Goal: Task Accomplishment & Management: Manage account settings

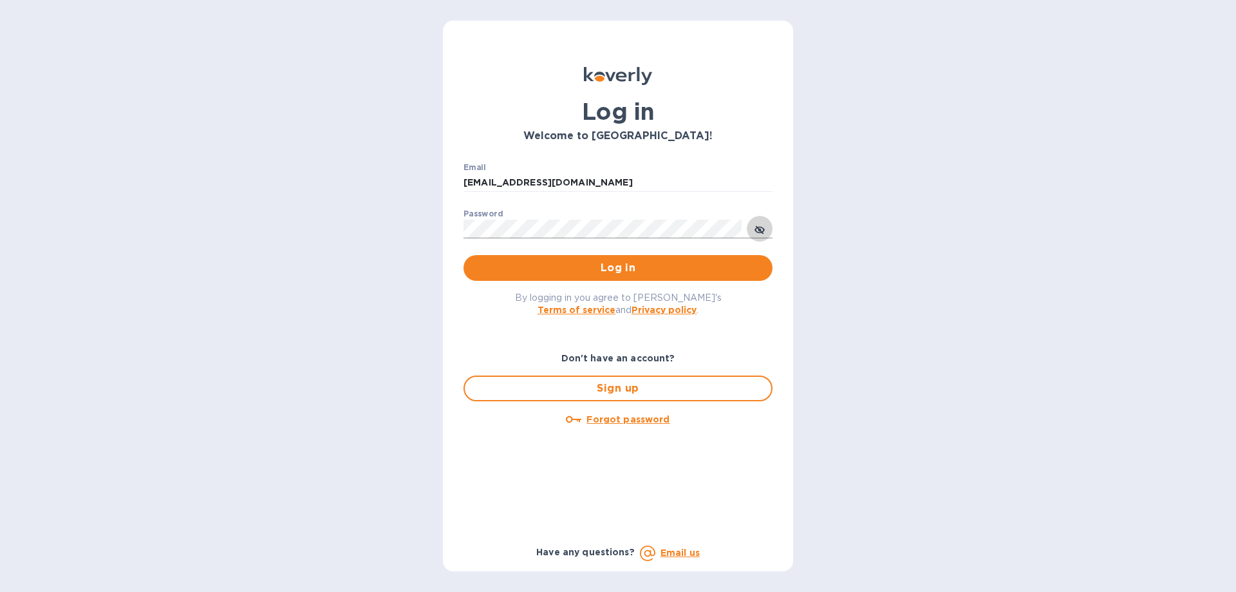
click at [761, 230] on icon "toggle password visibility" at bounding box center [760, 230] width 3 height 3
click at [606, 263] on span "Log in" at bounding box center [618, 267] width 288 height 15
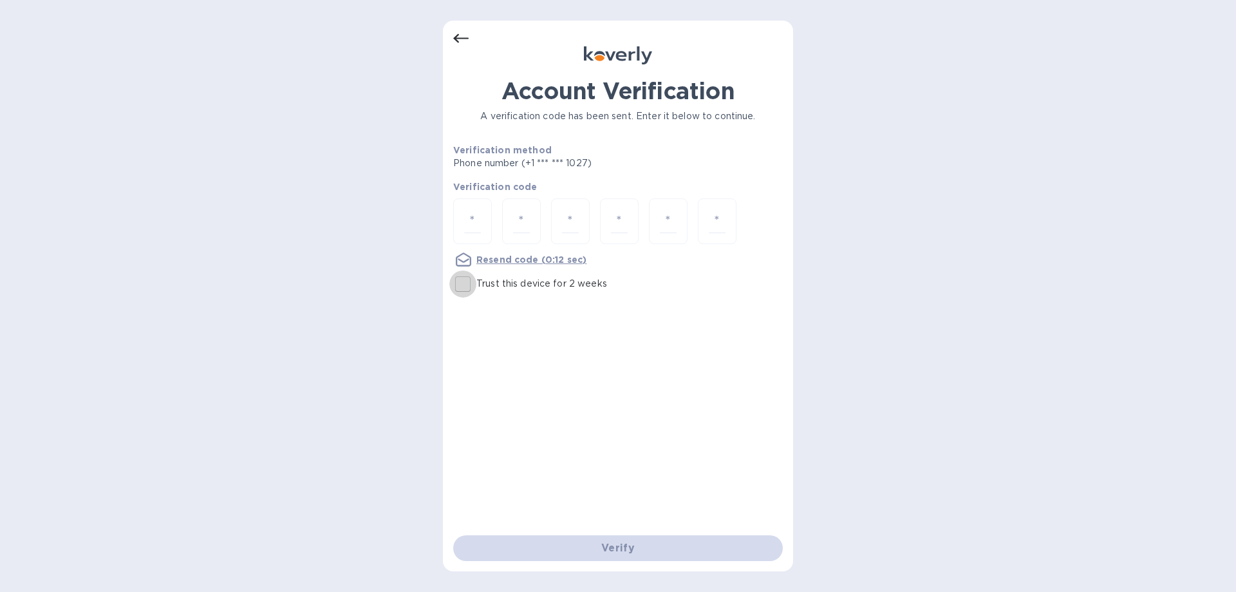
click at [470, 288] on input "Trust this device for 2 weeks" at bounding box center [462, 283] width 27 height 27
checkbox input "true"
click at [468, 214] on input "number" at bounding box center [472, 221] width 17 height 24
type input "9"
type input "1"
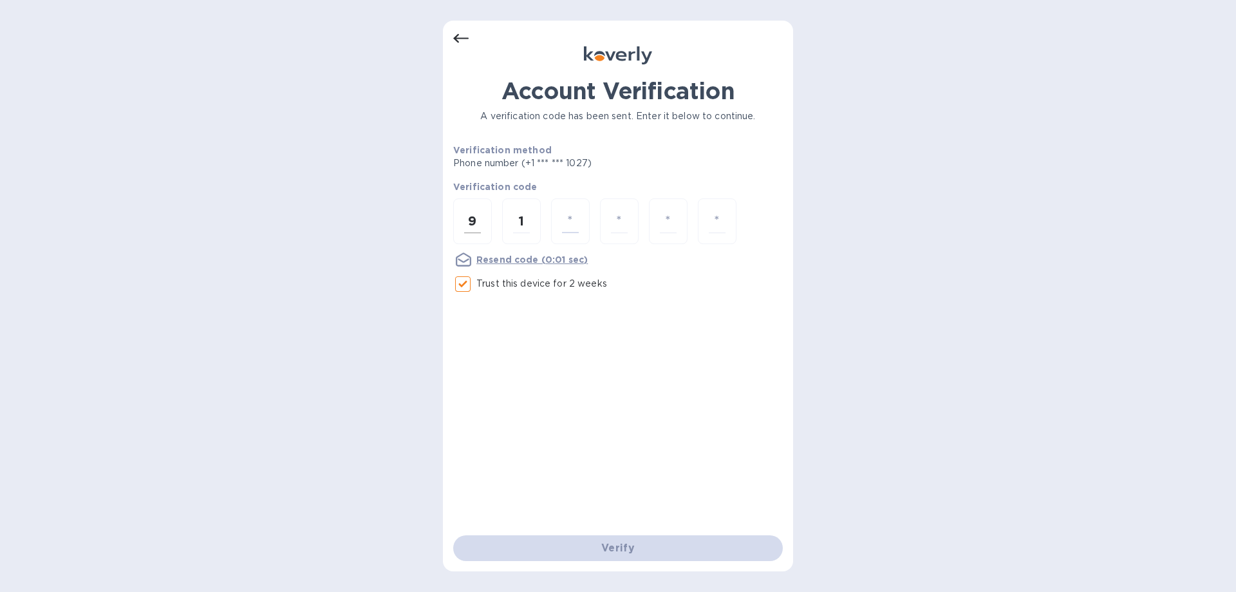
type input "2"
type input "6"
type input "8"
type input "4"
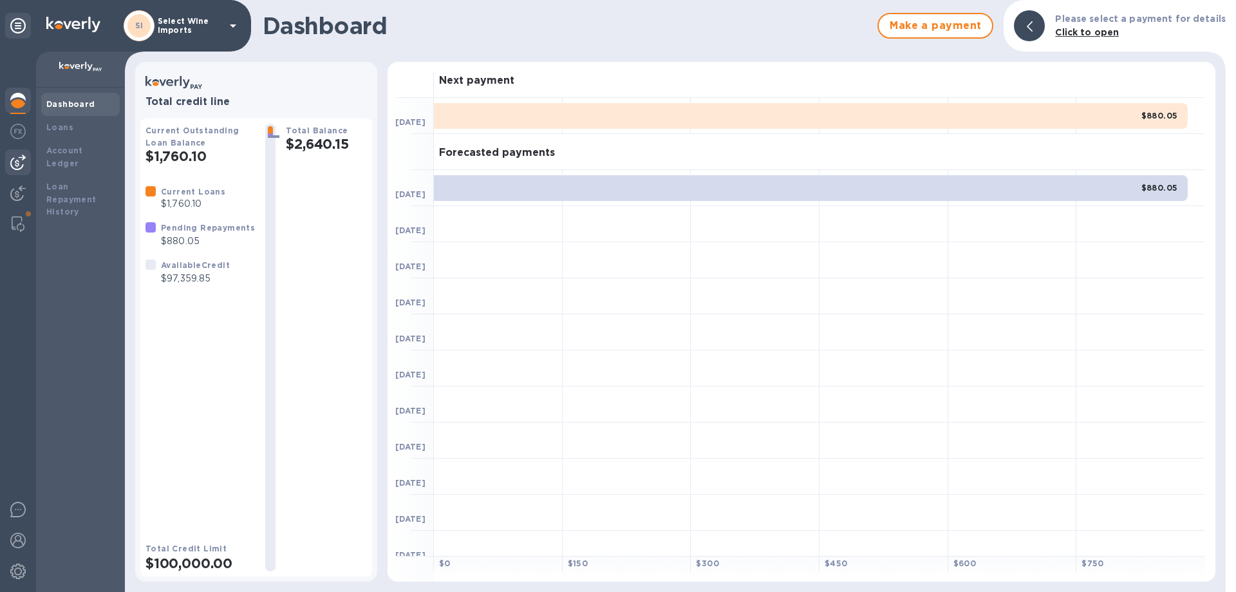
click at [21, 164] on img at bounding box center [17, 162] width 15 height 15
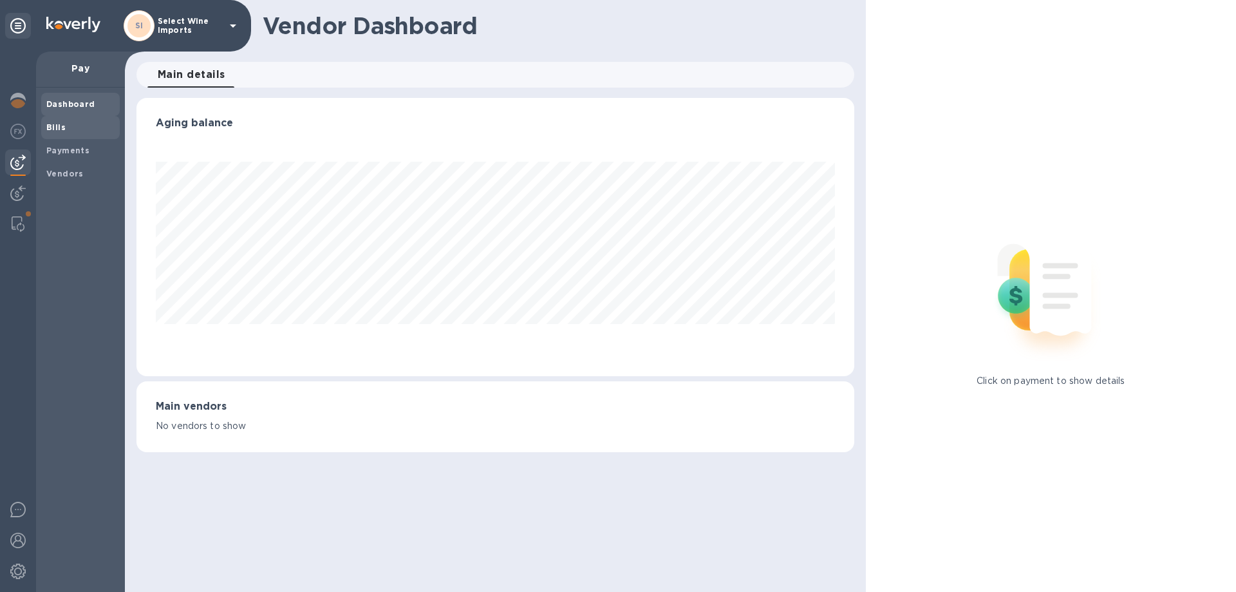
click at [52, 123] on b "Bills" at bounding box center [55, 127] width 19 height 10
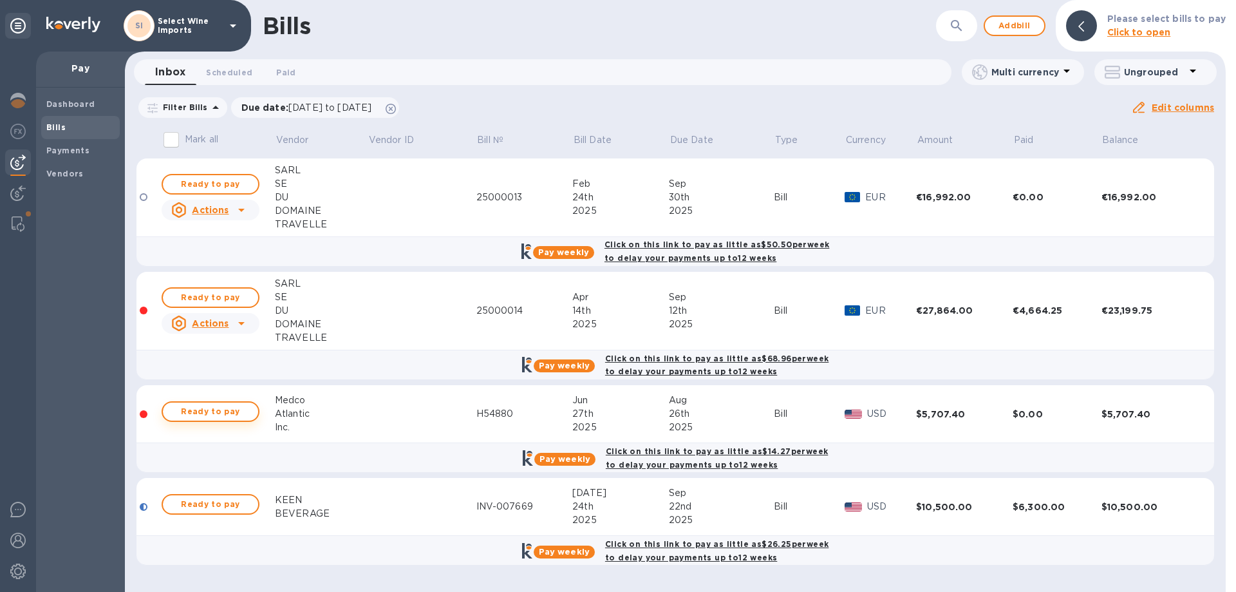
click at [196, 413] on span "Ready to pay" at bounding box center [210, 411] width 75 height 15
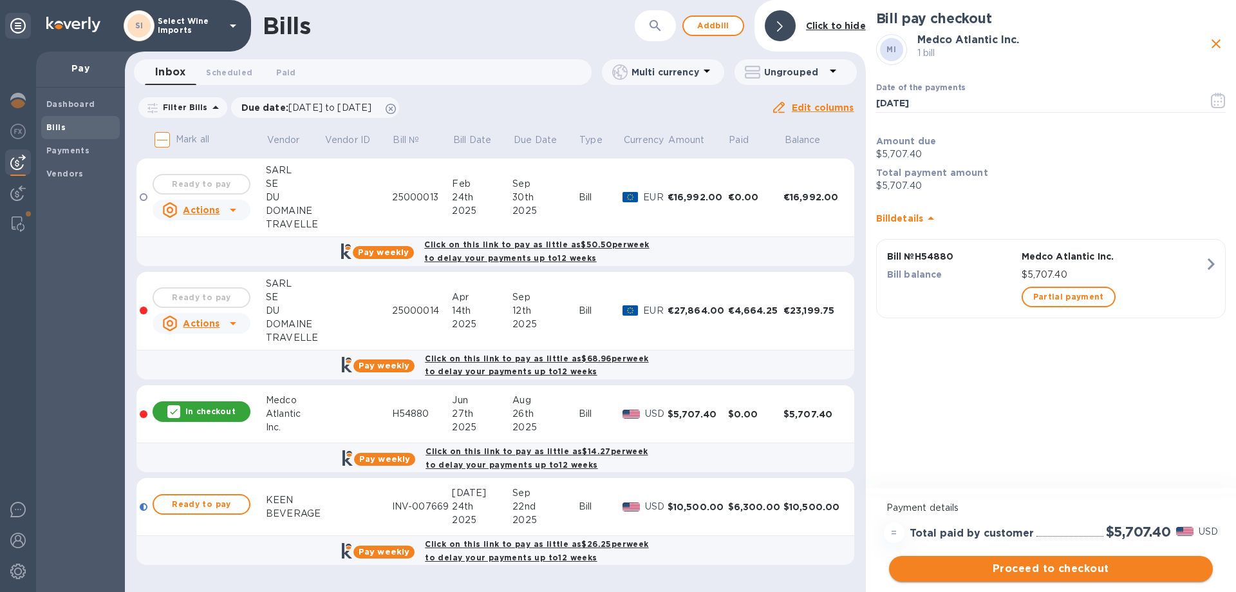
click at [1053, 567] on span "Proceed to checkout" at bounding box center [1051, 568] width 303 height 15
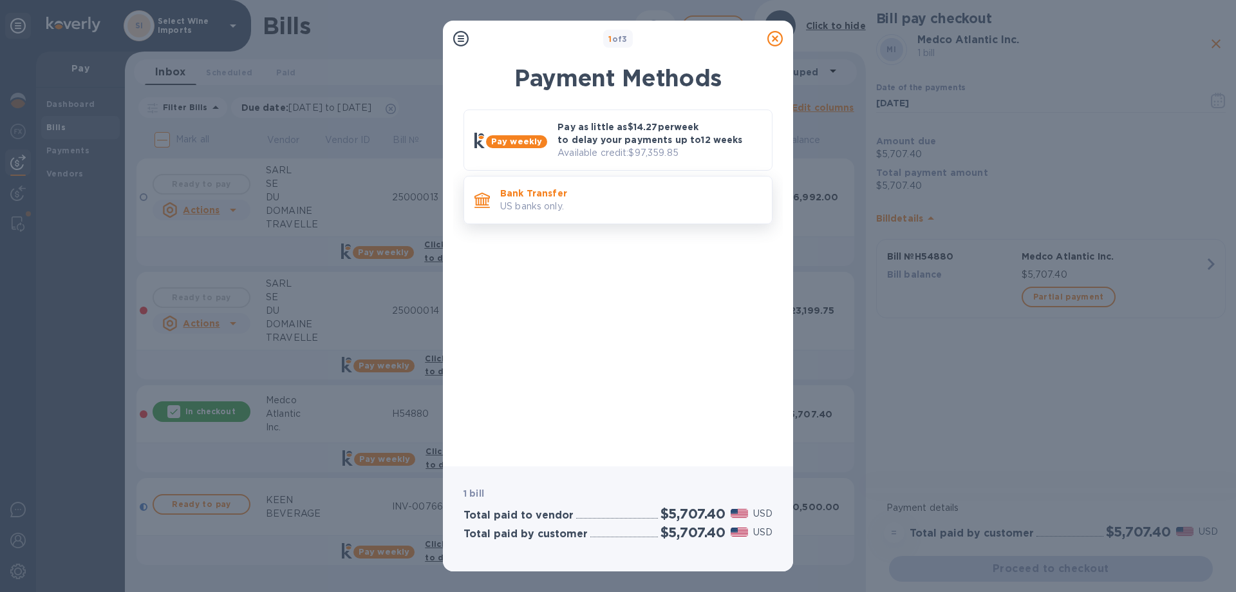
click at [530, 196] on p "Bank Transfer" at bounding box center [630, 193] width 261 height 13
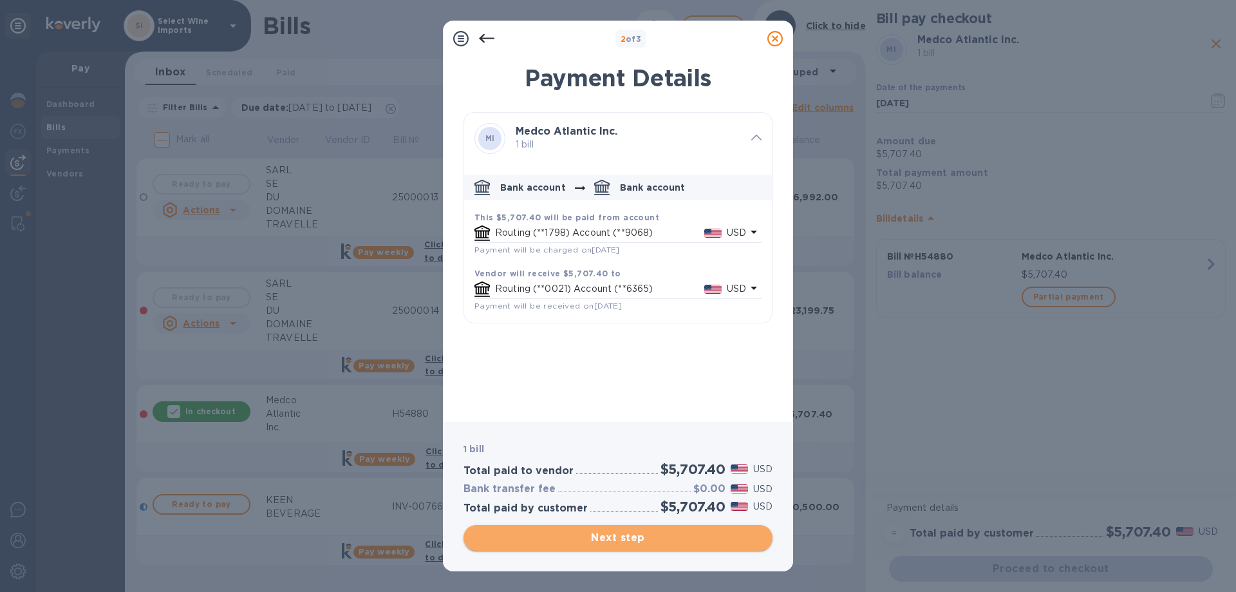
click at [621, 539] on span "Next step" at bounding box center [618, 537] width 288 height 15
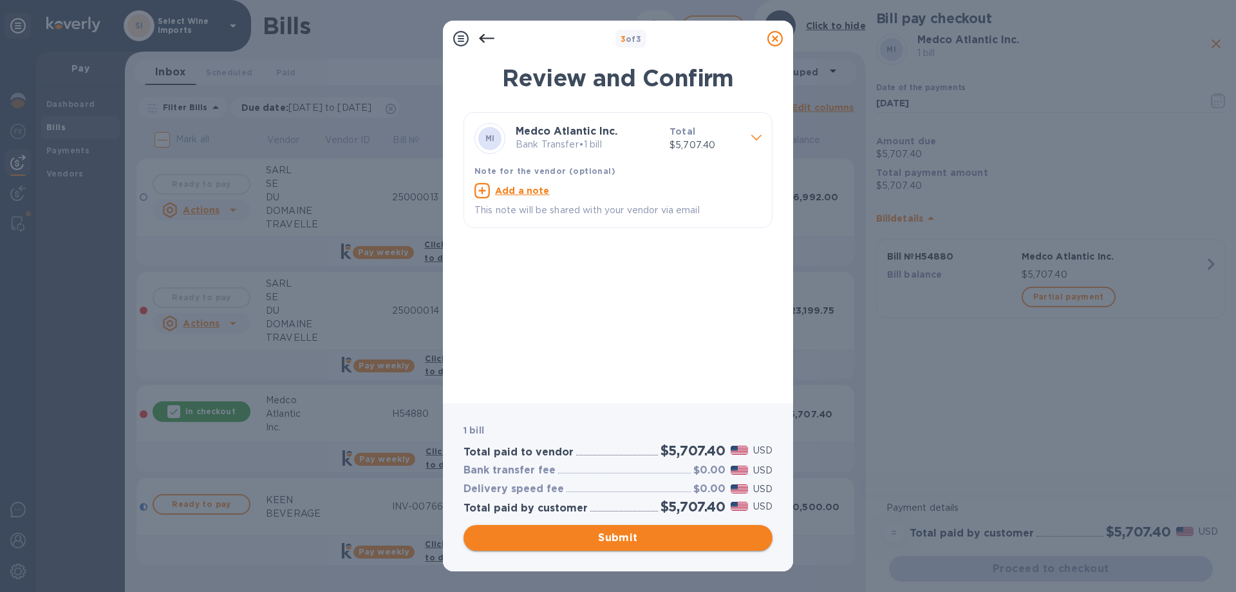
click at [621, 539] on span "Submit" at bounding box center [618, 537] width 288 height 15
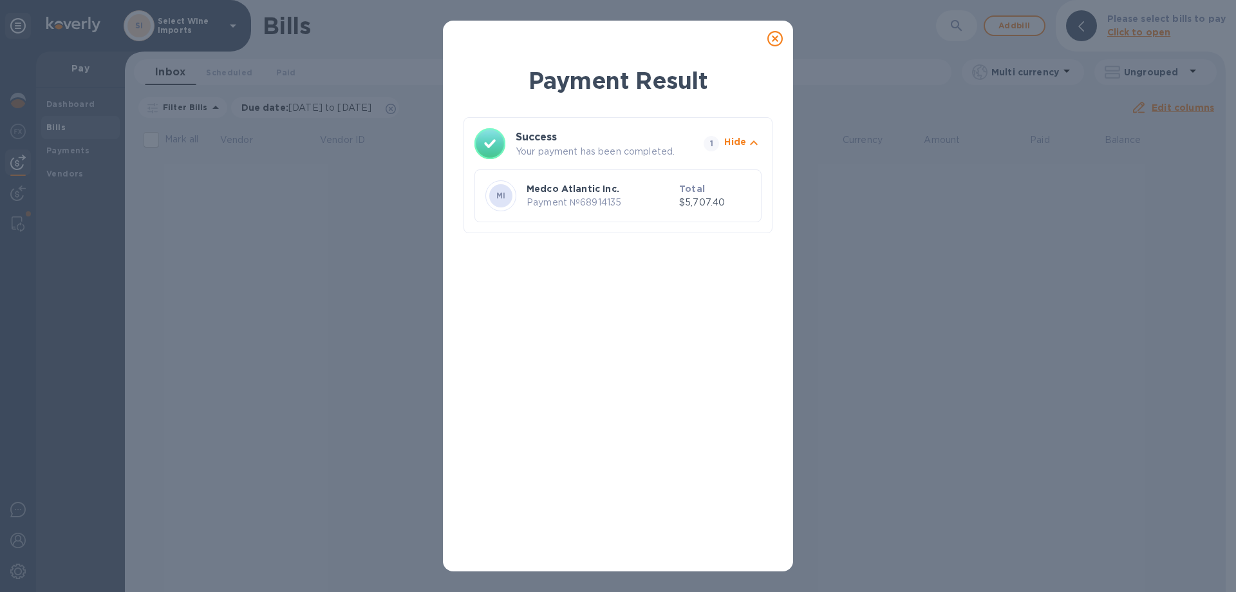
click at [777, 37] on icon at bounding box center [775, 38] width 15 height 15
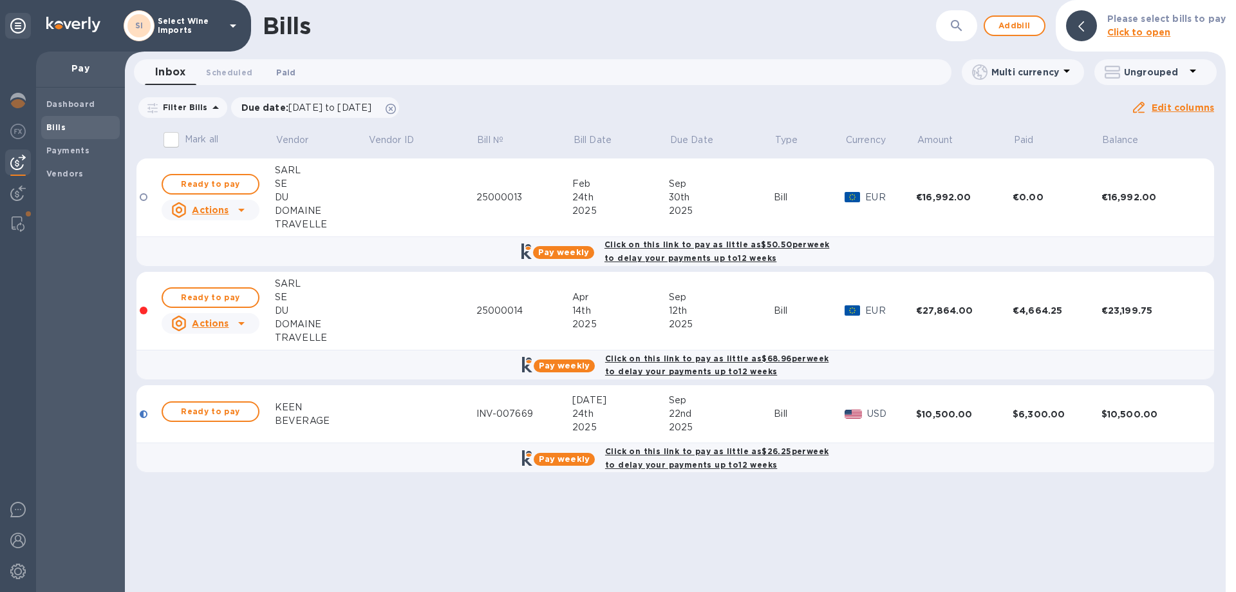
click at [283, 72] on span "Paid 0" at bounding box center [285, 73] width 19 height 14
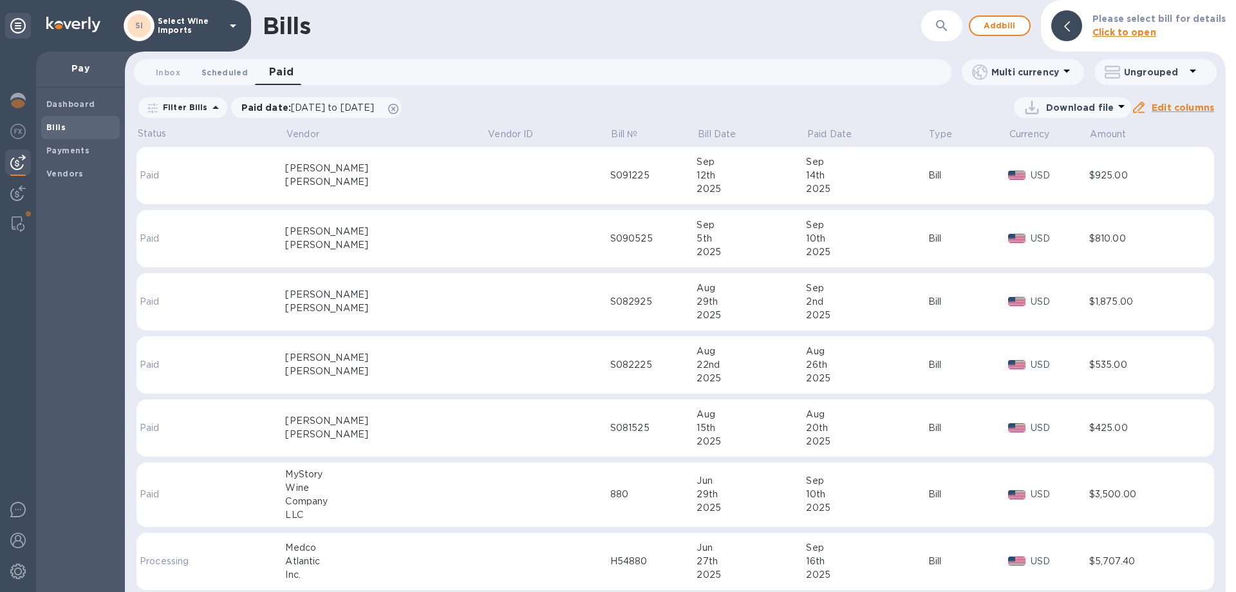
click at [225, 71] on span "Scheduled 0" at bounding box center [225, 73] width 46 height 14
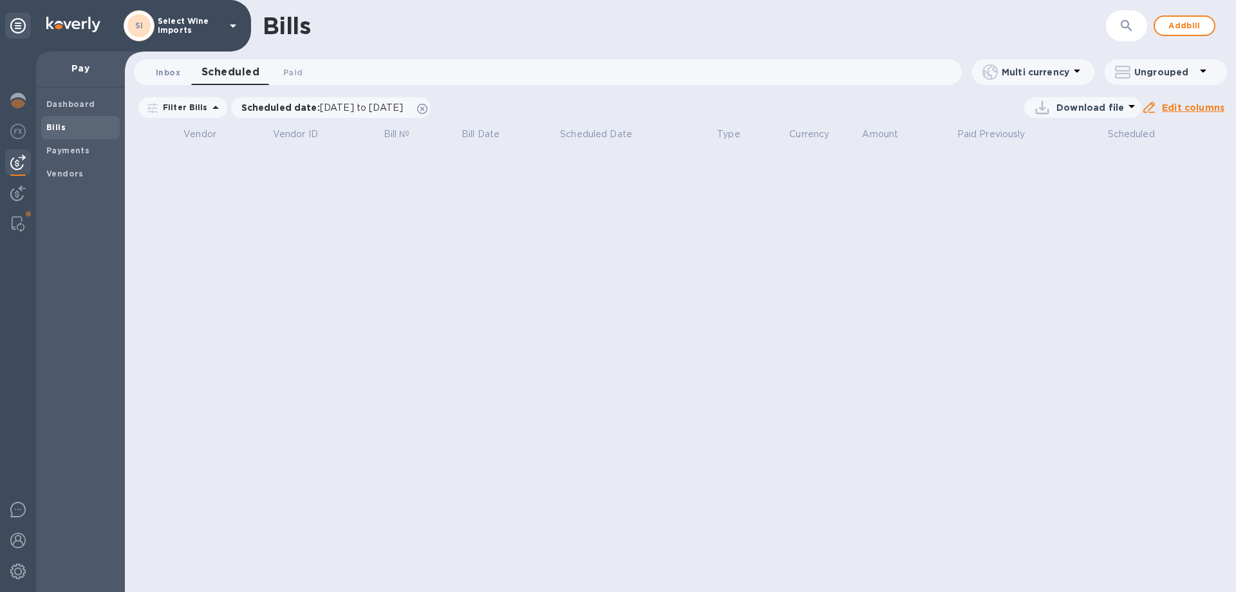
click at [163, 74] on span "Inbox 0" at bounding box center [168, 73] width 24 height 14
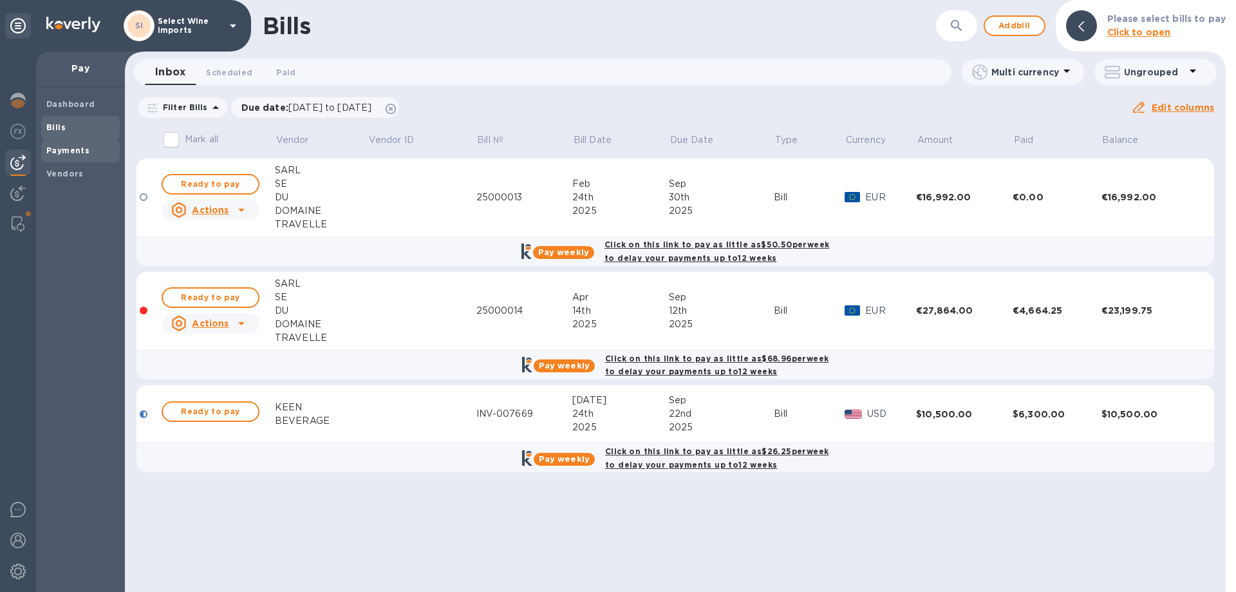
click at [55, 151] on b "Payments" at bounding box center [67, 151] width 43 height 10
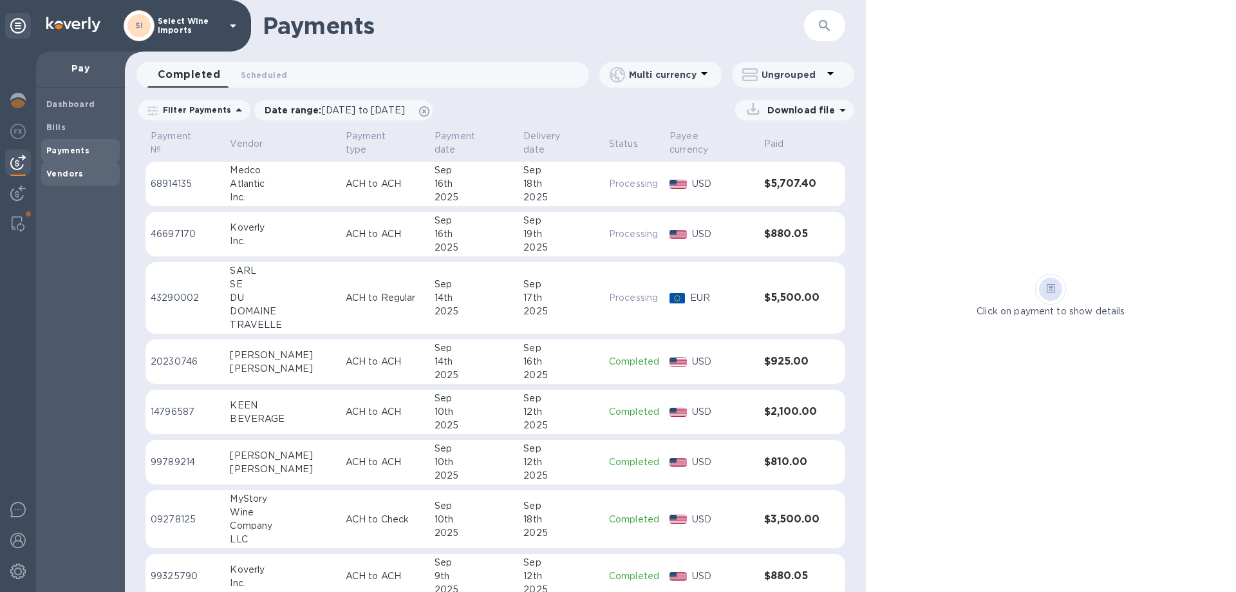
click at [72, 171] on b "Vendors" at bounding box center [64, 174] width 37 height 10
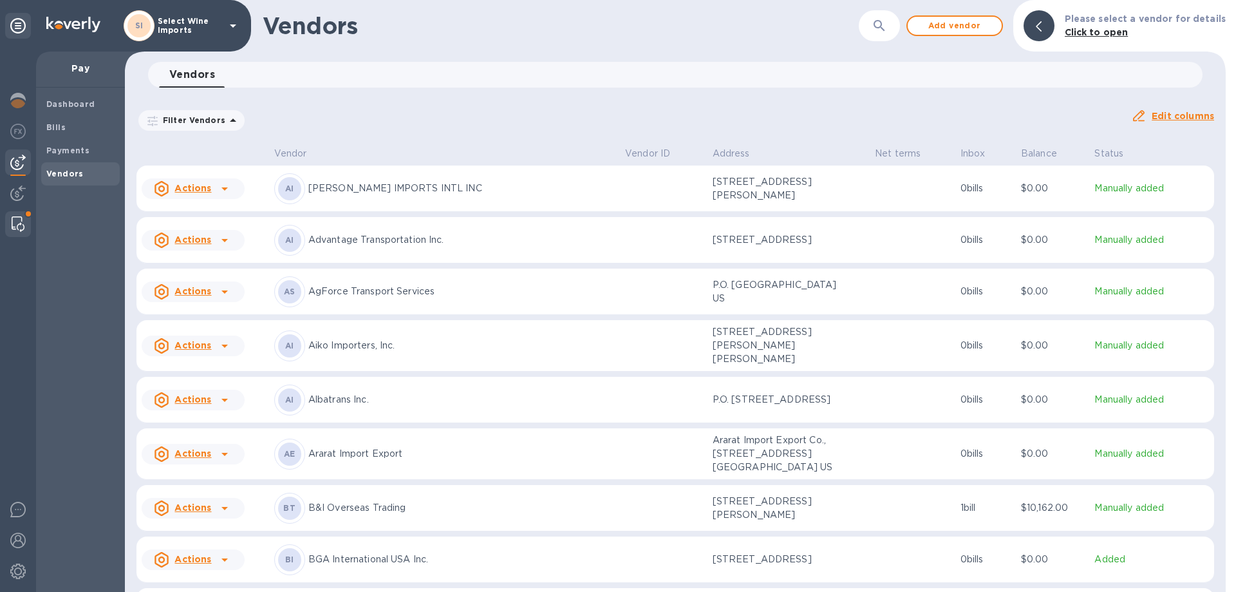
click at [17, 221] on img at bounding box center [18, 223] width 13 height 15
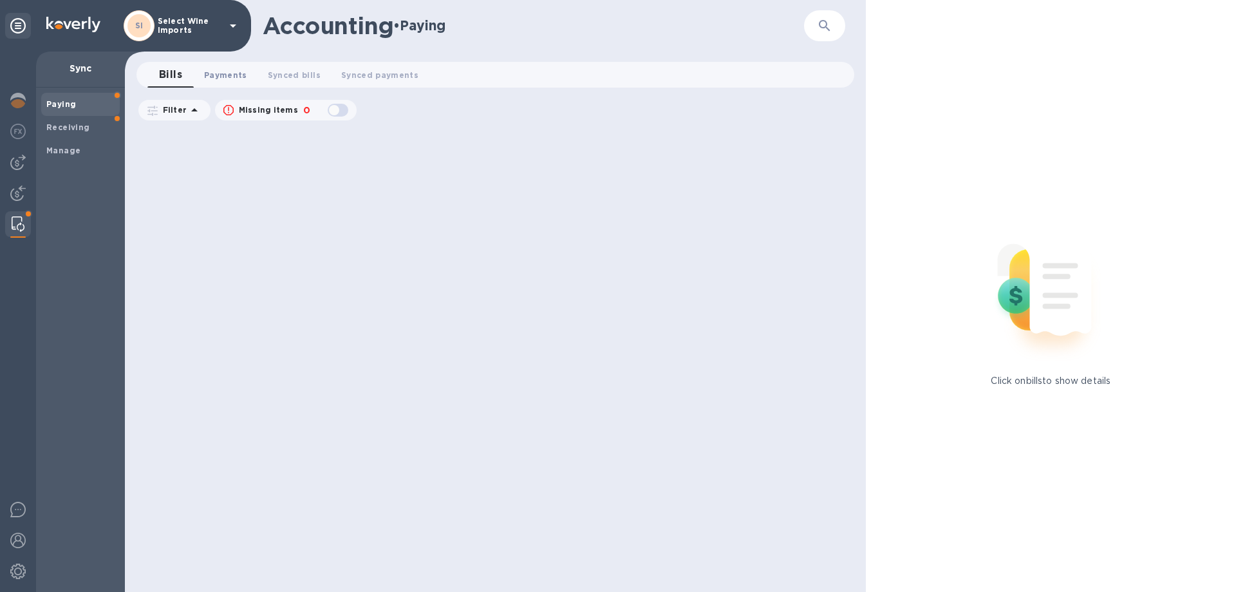
click at [224, 75] on span "Payments 0" at bounding box center [225, 75] width 43 height 14
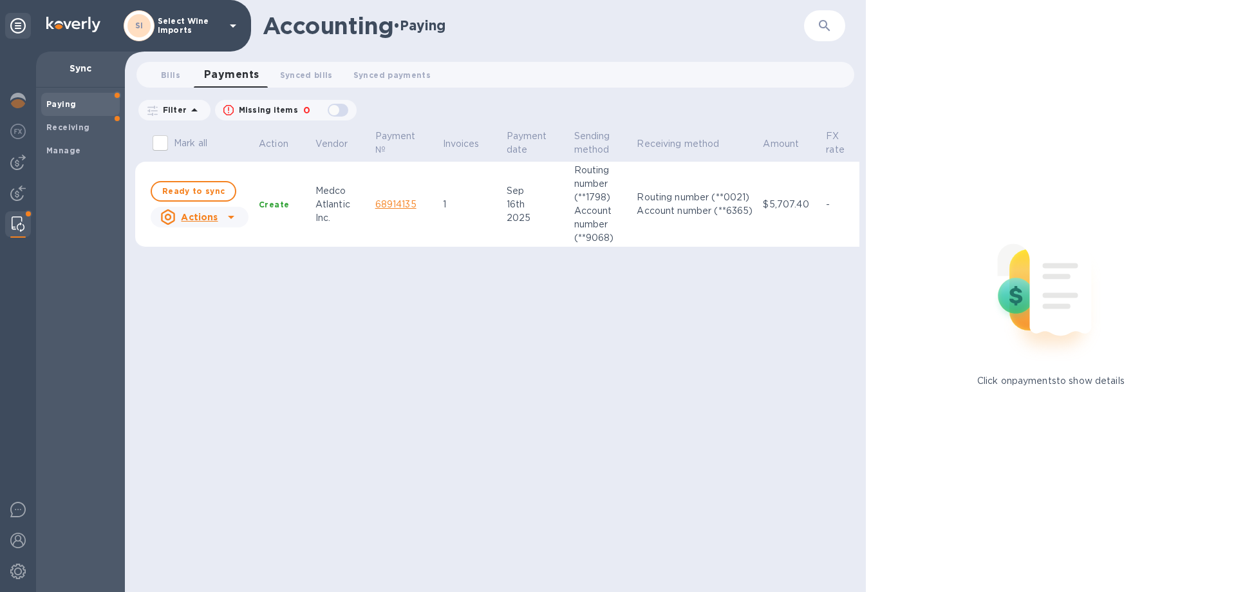
click at [209, 216] on u "Actions" at bounding box center [199, 217] width 37 height 10
click at [232, 269] on b "Mark as synced" at bounding box center [247, 269] width 72 height 10
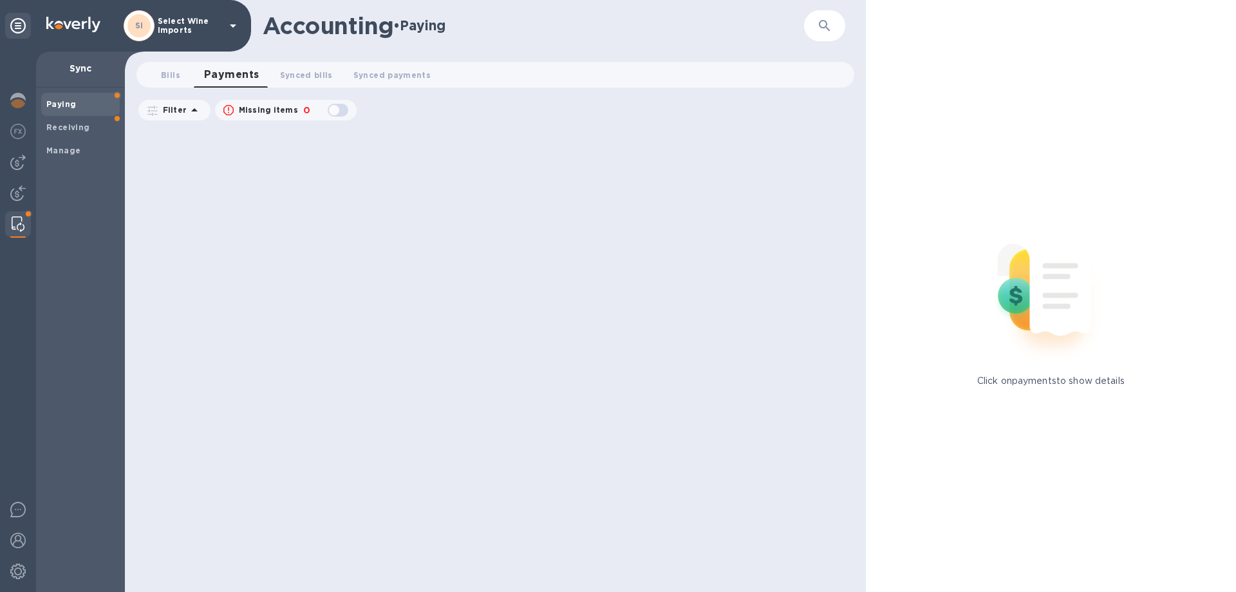
click at [72, 103] on b "Paying" at bounding box center [61, 104] width 30 height 10
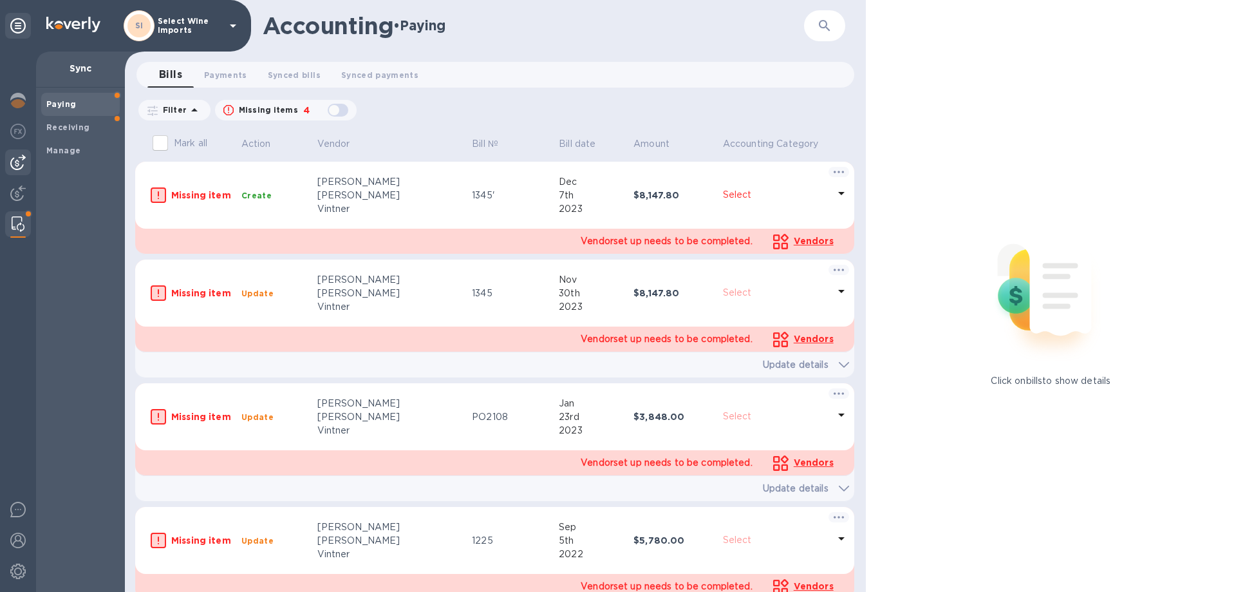
click at [24, 161] on img at bounding box center [17, 162] width 15 height 15
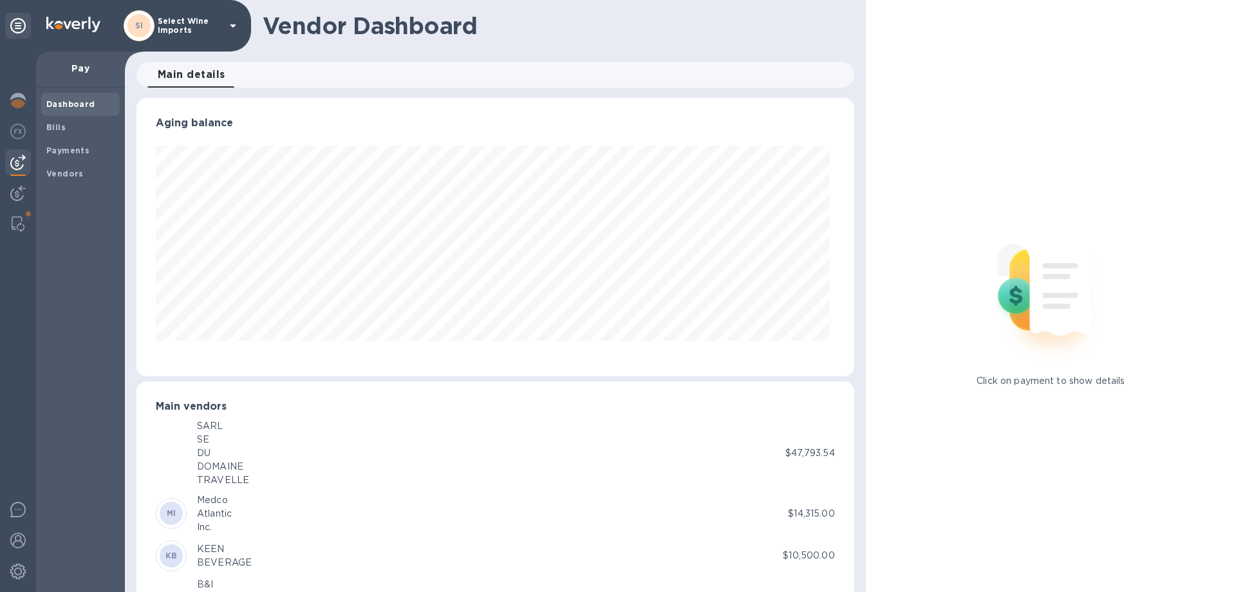
scroll to position [278, 712]
click at [66, 119] on div "Bills" at bounding box center [80, 127] width 79 height 23
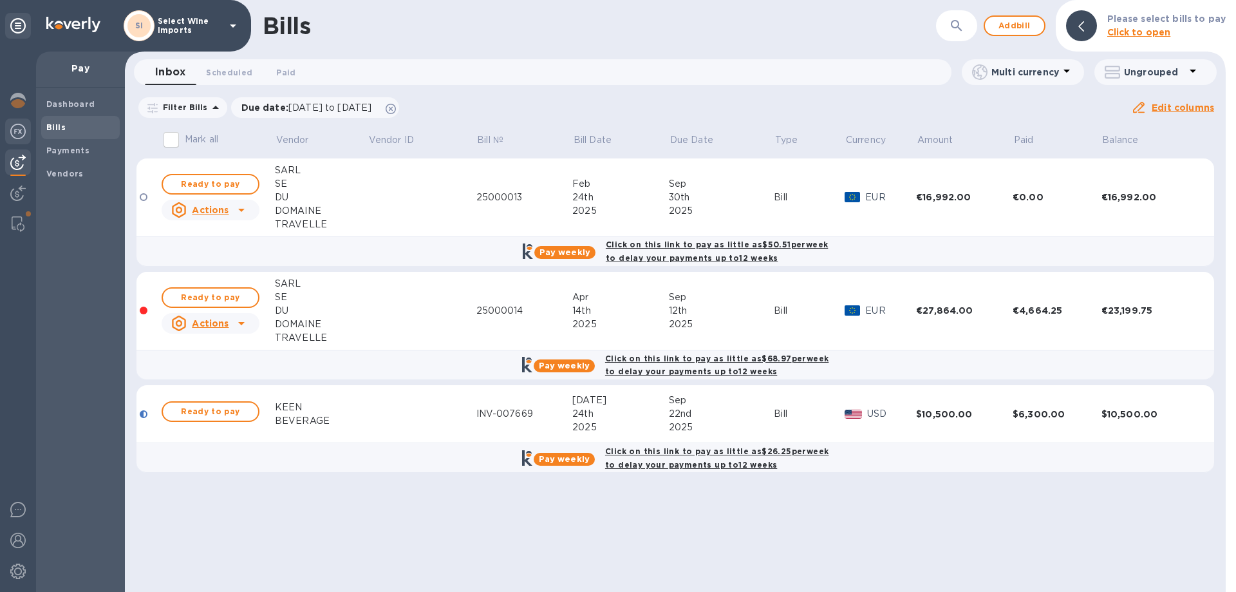
click at [23, 132] on img at bounding box center [17, 131] width 15 height 15
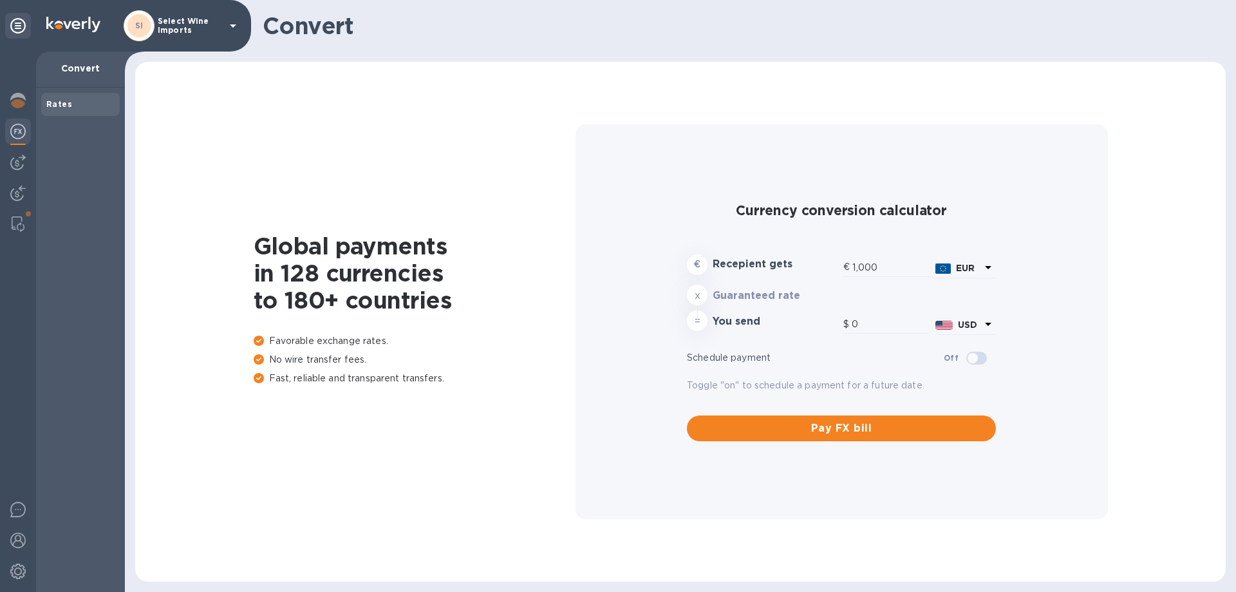
type input "1,188.94"
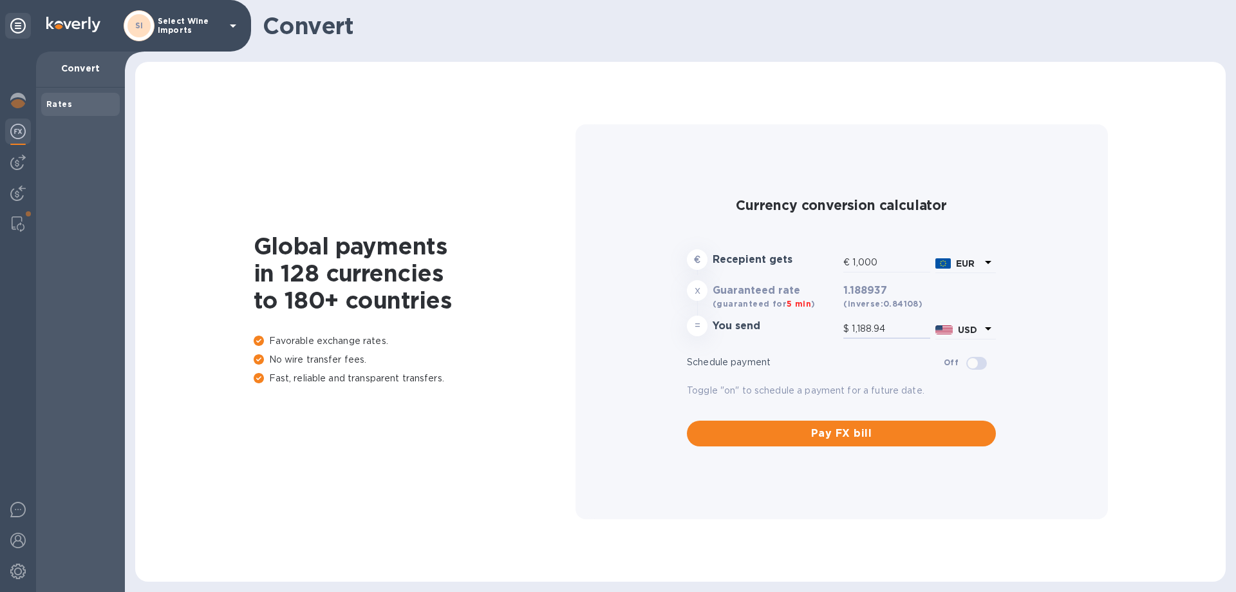
drag, startPoint x: 900, startPoint y: 326, endPoint x: 808, endPoint y: 318, distance: 92.5
click at [808, 318] on div "= You send $ 1,188.94 USD" at bounding box center [842, 328] width 314 height 31
type input "0.84"
type input "1"
drag, startPoint x: 883, startPoint y: 255, endPoint x: 842, endPoint y: 260, distance: 40.8
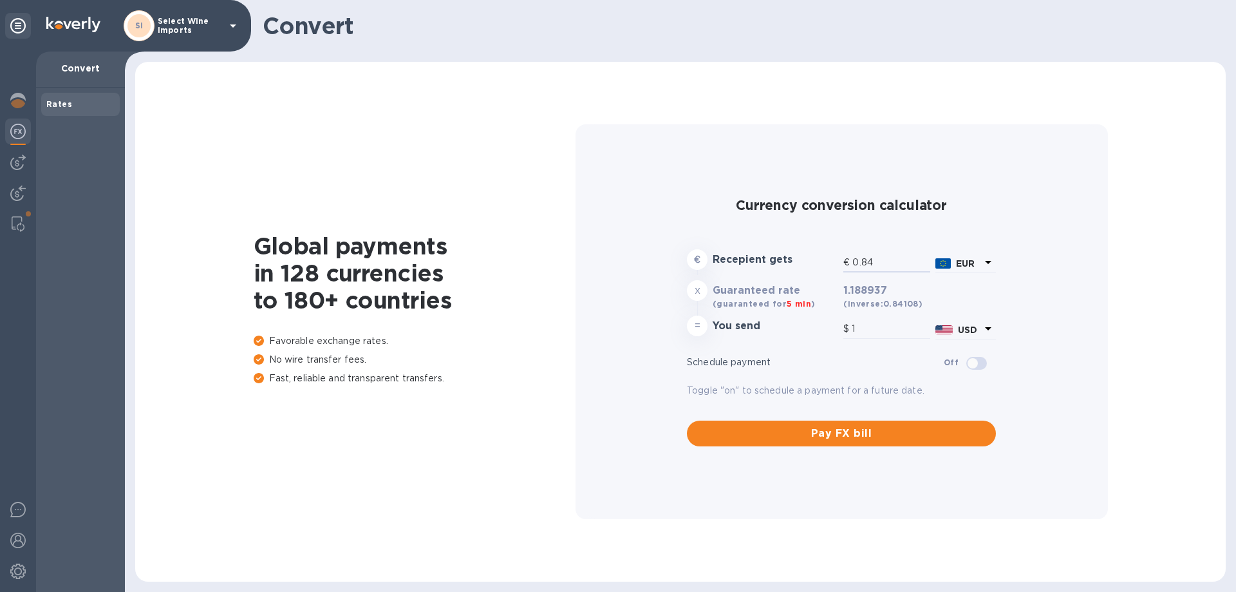
click at [842, 260] on div "€ 0.84" at bounding box center [887, 263] width 92 height 27
type input "1"
type input "1.19"
type input "1"
click at [15, 159] on img at bounding box center [17, 162] width 15 height 15
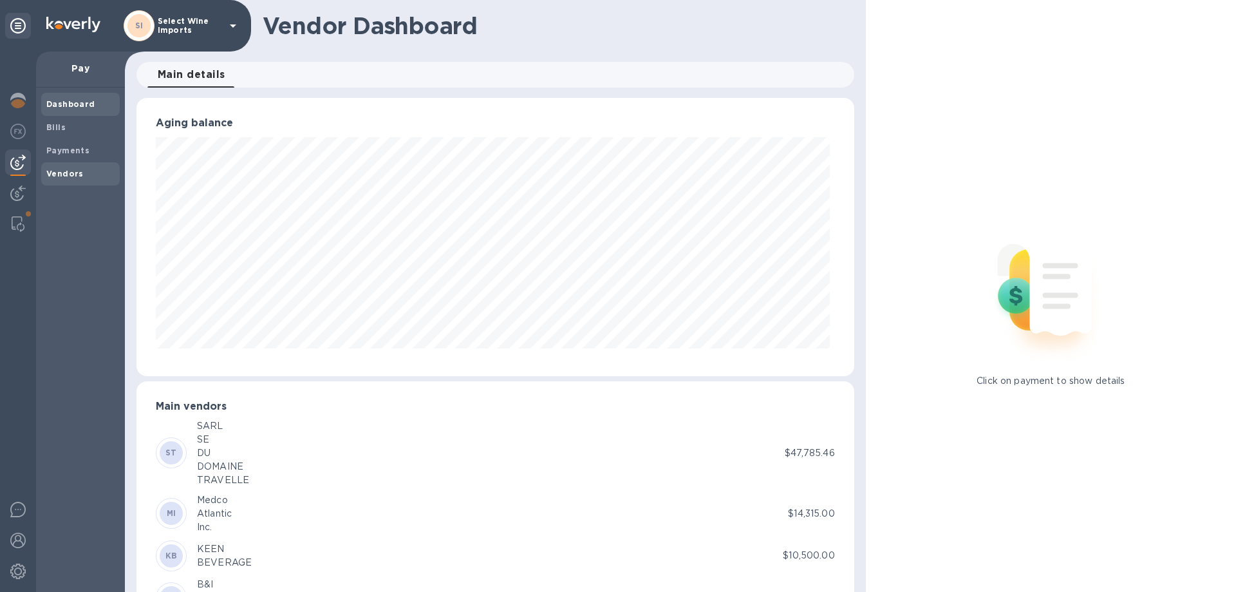
scroll to position [278, 712]
click at [63, 128] on b "Bills" at bounding box center [55, 127] width 19 height 10
